Goal: Transaction & Acquisition: Download file/media

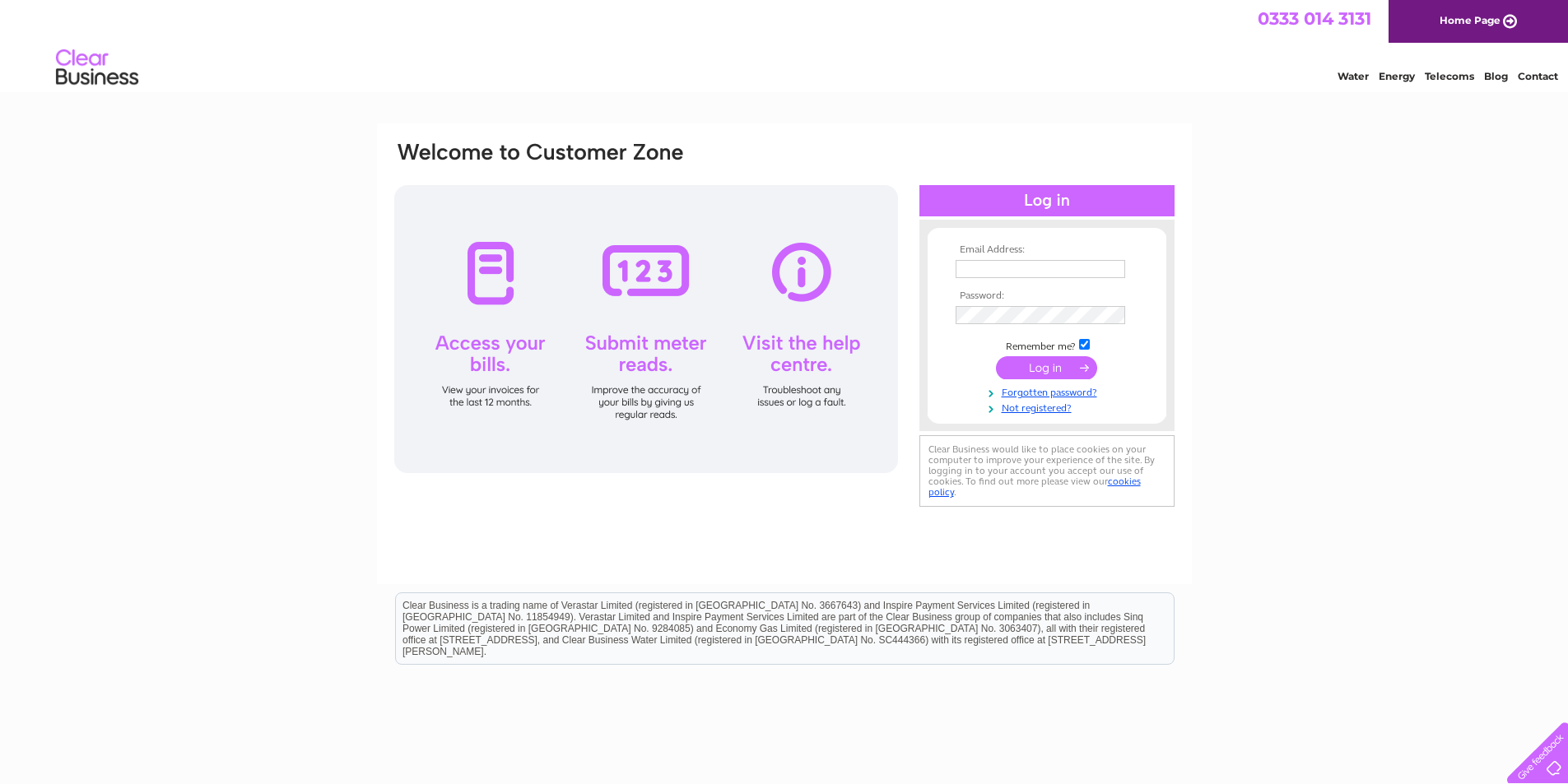
type input "bejoineryltd@btinternet.com"
click at [1028, 367] on input "submit" at bounding box center [1046, 368] width 101 height 23
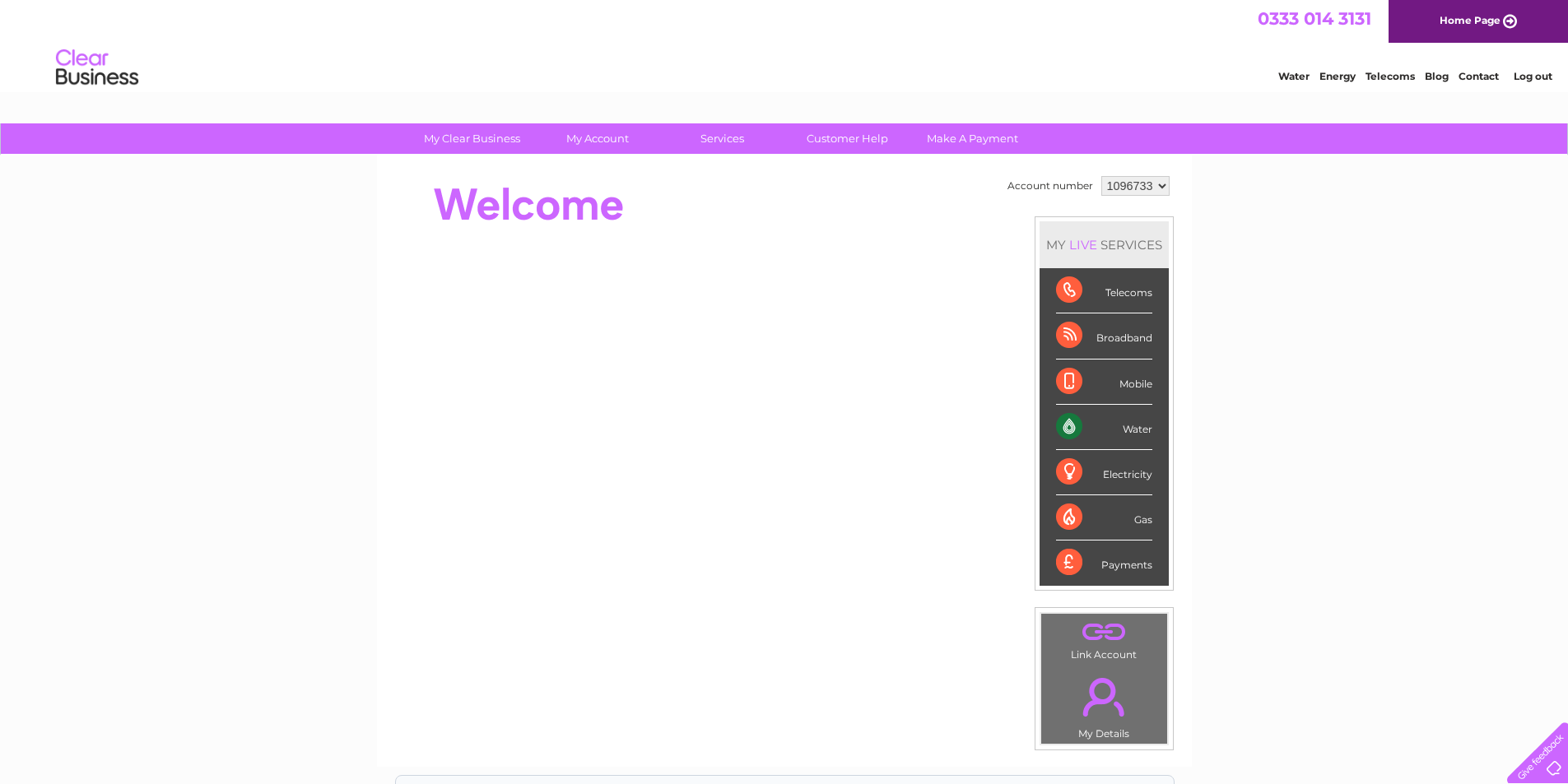
click at [1133, 427] on div "Water" at bounding box center [1104, 427] width 97 height 46
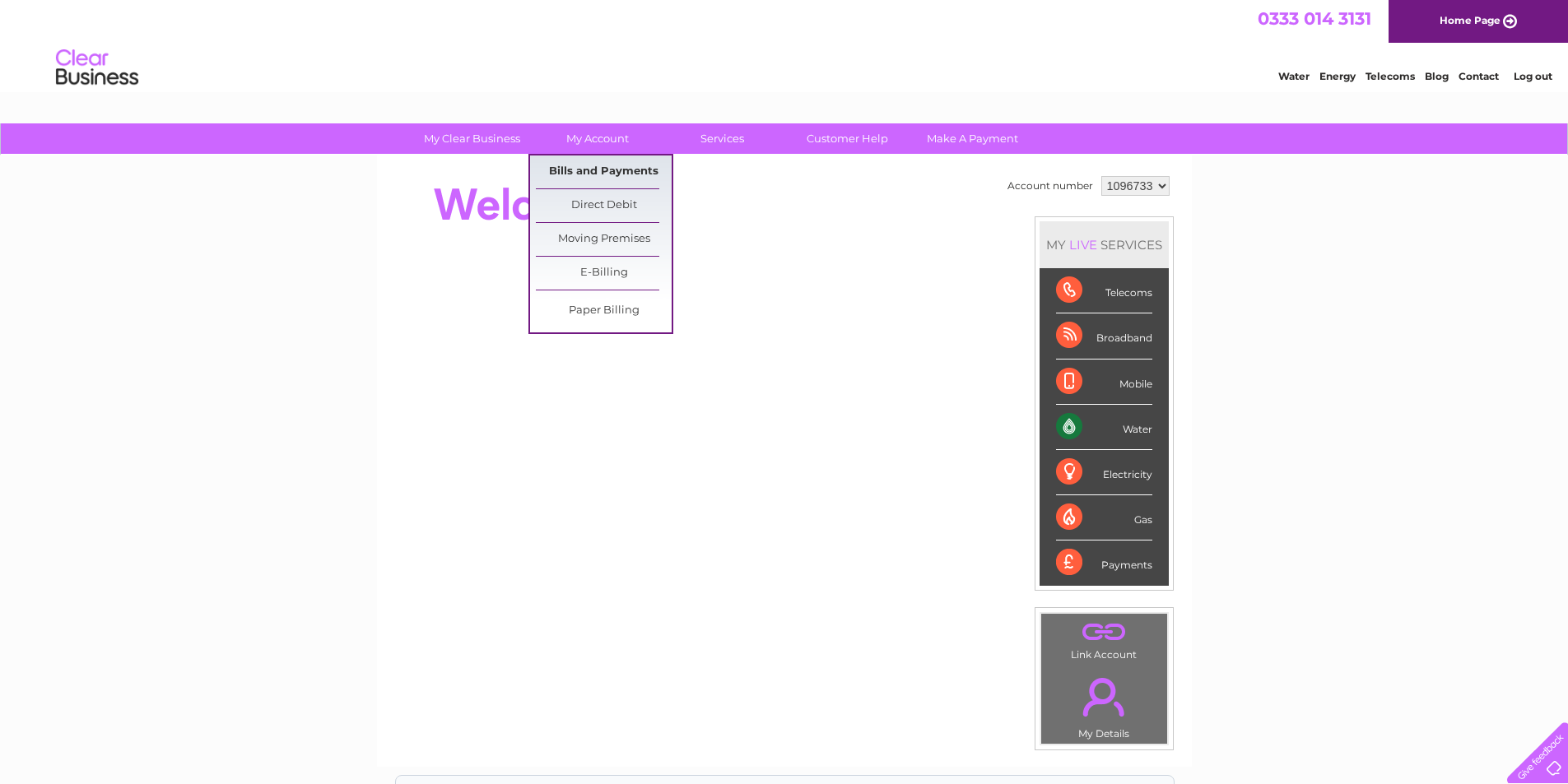
click at [565, 167] on link "Bills and Payments" at bounding box center [604, 171] width 136 height 33
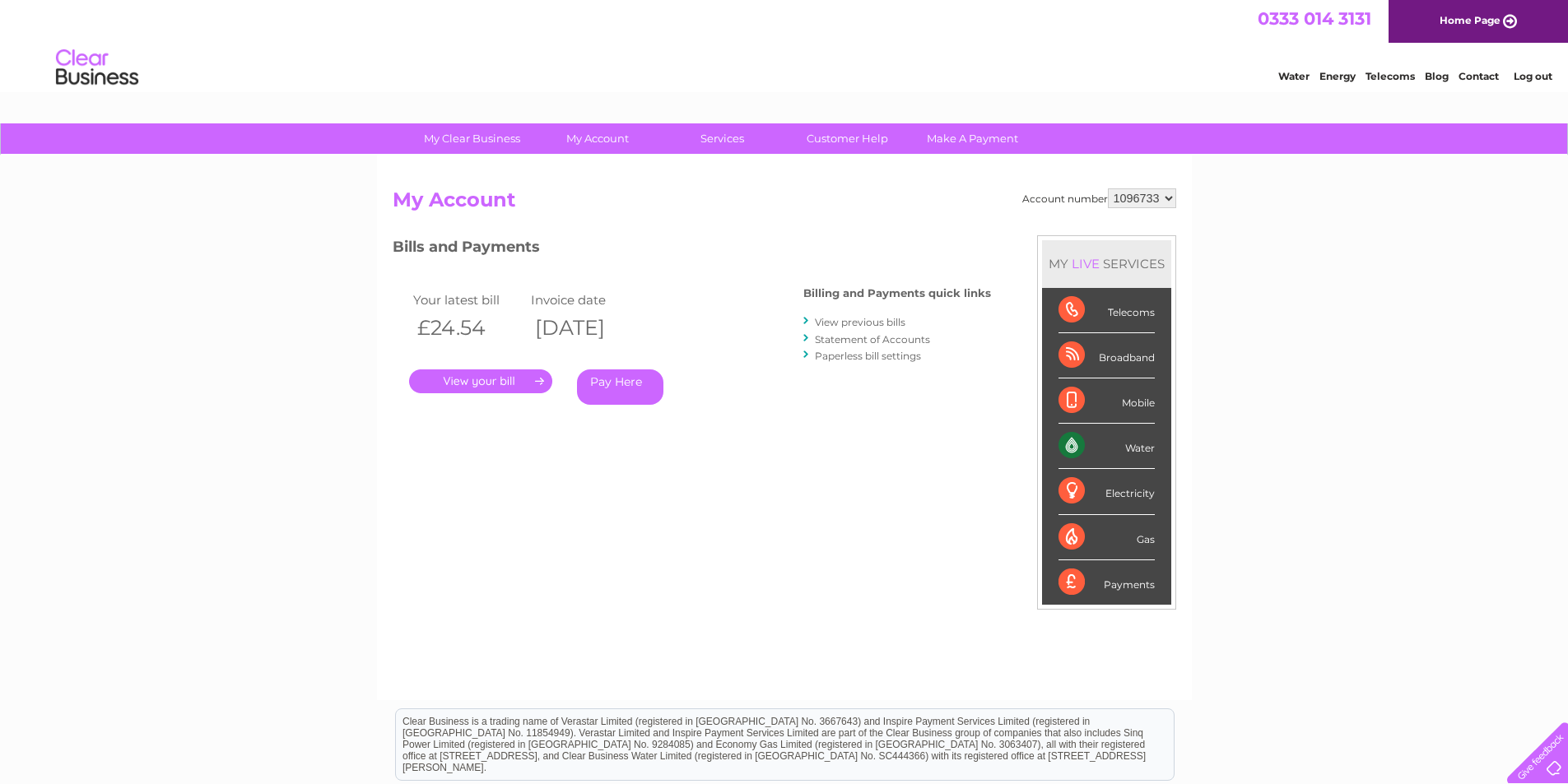
click at [883, 324] on link "View previous bills" at bounding box center [859, 322] width 91 height 12
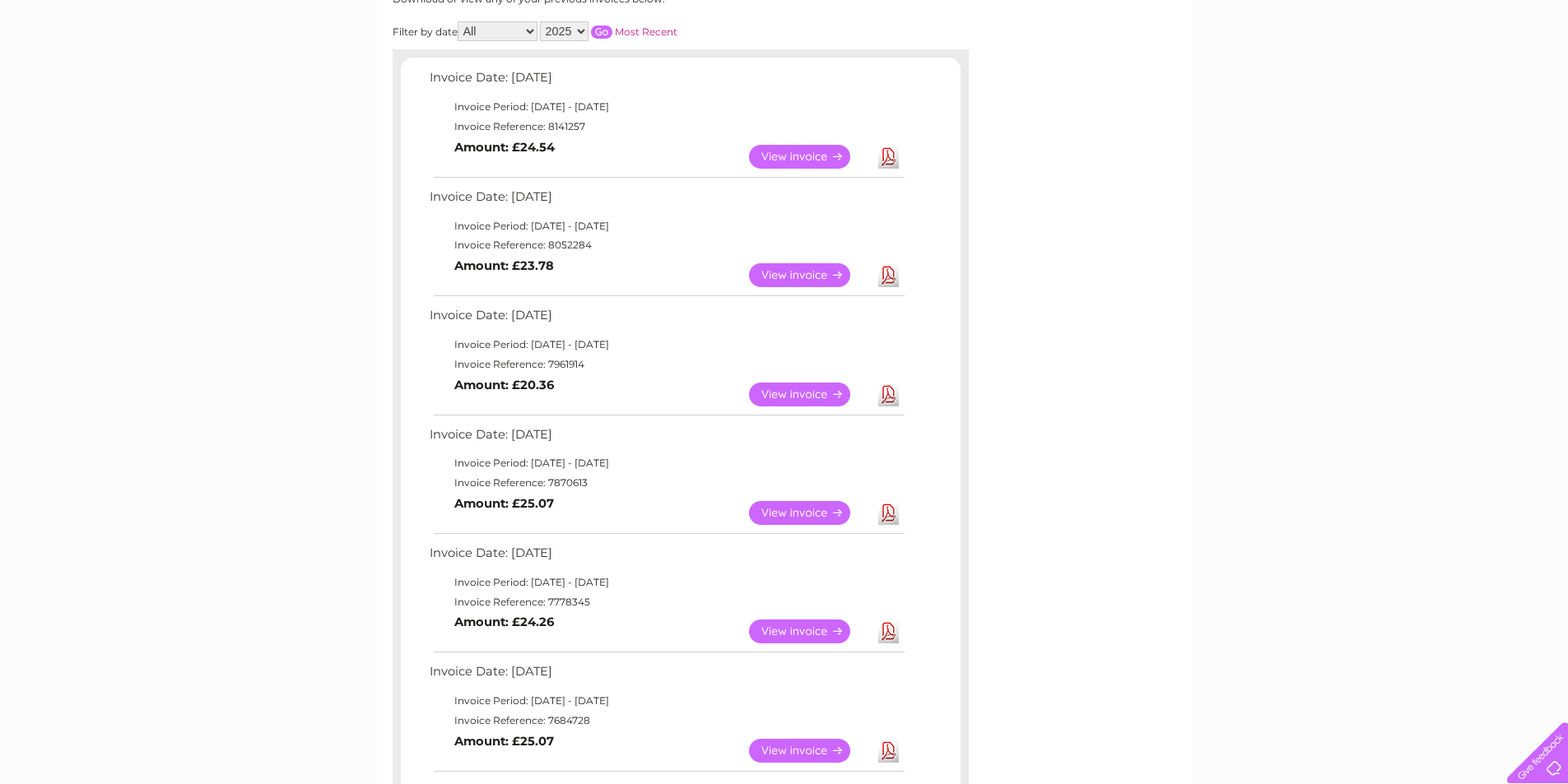
scroll to position [329, 0]
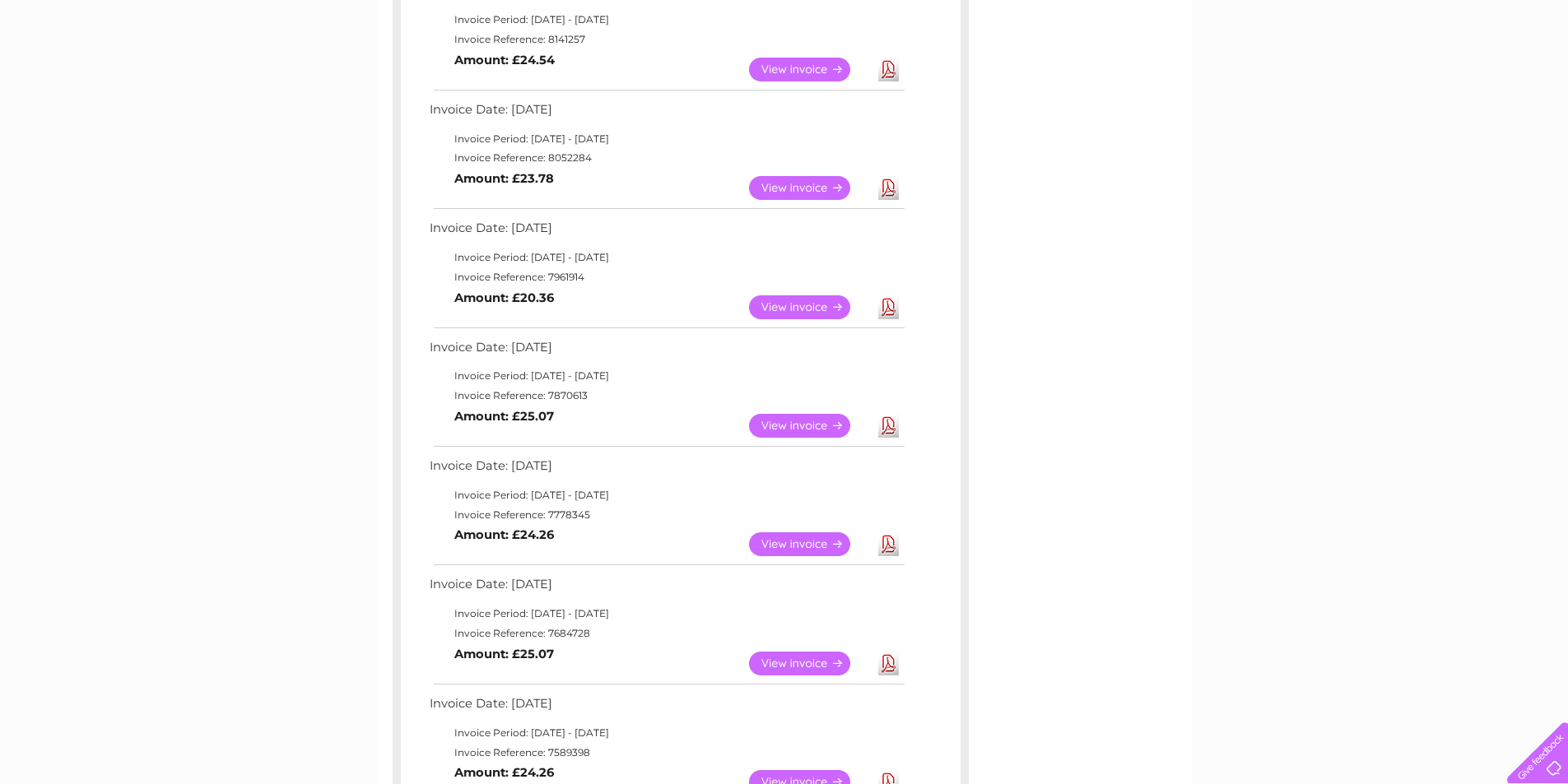
click at [820, 546] on link "View" at bounding box center [809, 544] width 121 height 24
click at [886, 545] on link "Download" at bounding box center [889, 544] width 21 height 24
click at [891, 425] on link "Download" at bounding box center [889, 426] width 21 height 24
click at [889, 308] on link "Download" at bounding box center [889, 308] width 21 height 24
